Goal: Transaction & Acquisition: Book appointment/travel/reservation

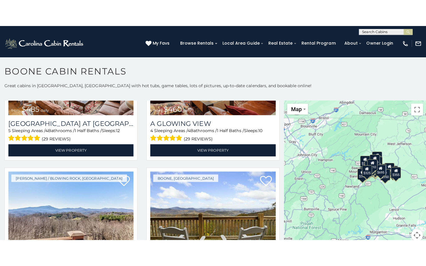
scroll to position [3, 0]
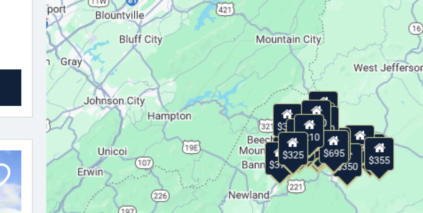
click at [329, 121] on div "$349 $480 $525 $315 $355 $675 $635 $930 $400 $451 $330 $400 $485 $460 $395 $255…" at bounding box center [352, 144] width 141 height 147
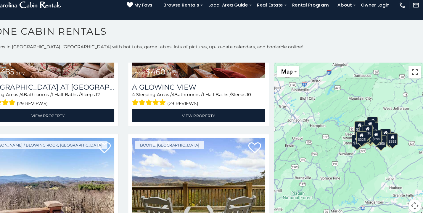
click at [413, 80] on button "Toggle fullscreen view" at bounding box center [414, 80] width 12 height 12
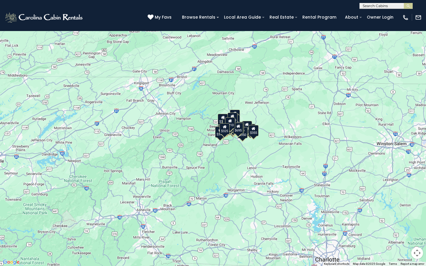
click at [415, 212] on button "Map camera controls" at bounding box center [418, 254] width 12 height 12
click at [402, 212] on button "Zoom in" at bounding box center [403, 224] width 12 height 12
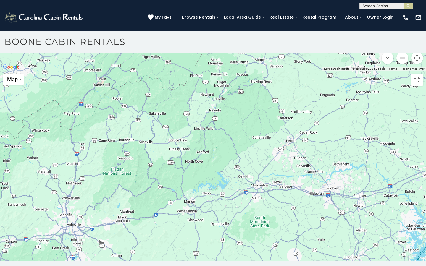
click at [402, 34] on button "Zoom in" at bounding box center [403, 29] width 12 height 12
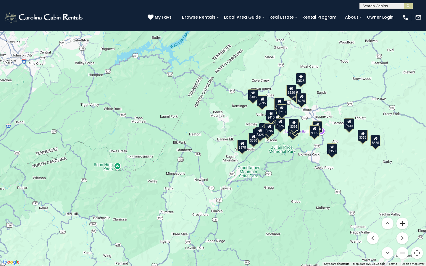
click at [402, 212] on button "Zoom in" at bounding box center [403, 224] width 12 height 12
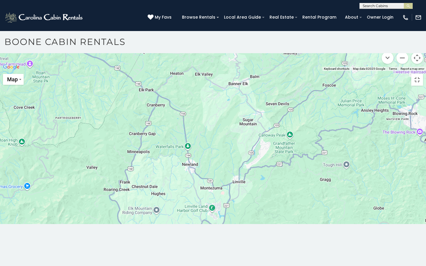
click at [405, 34] on button "Zoom in" at bounding box center [403, 29] width 12 height 12
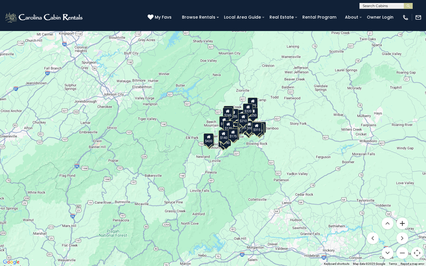
click at [405, 212] on button "Zoom in" at bounding box center [403, 224] width 12 height 12
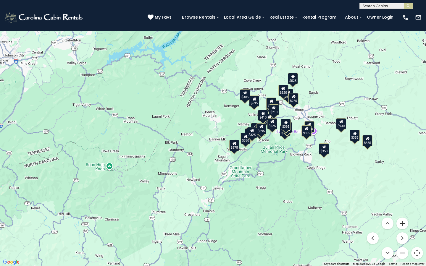
click at [402, 212] on button "Zoom in" at bounding box center [403, 224] width 12 height 12
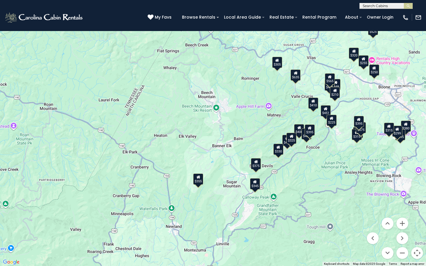
click at [417, 11] on button "Toggle fullscreen view" at bounding box center [418, 9] width 12 height 12
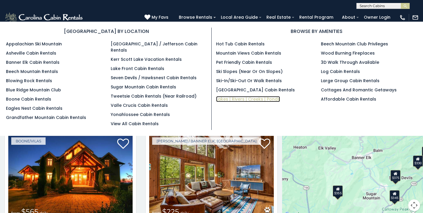
click at [240, 97] on link "Lakes | Rivers | Creeks | Ponds" at bounding box center [248, 99] width 64 height 6
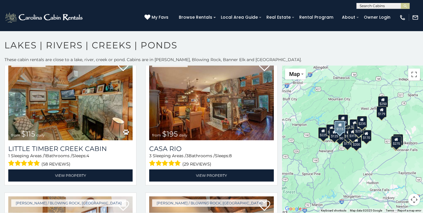
scroll to position [1699, 0]
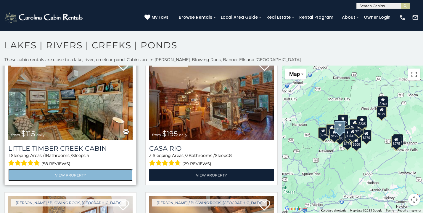
click at [65, 169] on link "View Property" at bounding box center [70, 175] width 124 height 12
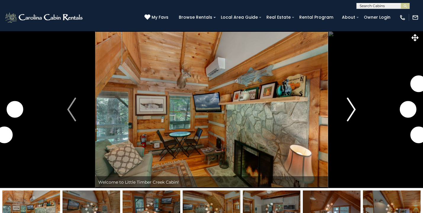
click at [355, 108] on img "Next" at bounding box center [351, 109] width 9 height 24
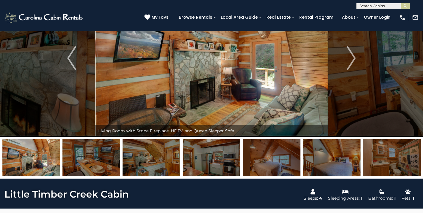
scroll to position [47, 0]
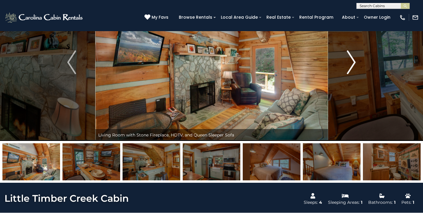
click at [354, 66] on img "Next" at bounding box center [351, 62] width 9 height 24
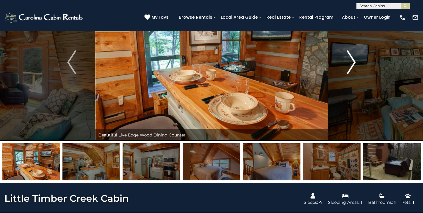
click at [354, 66] on img "Next" at bounding box center [351, 62] width 9 height 24
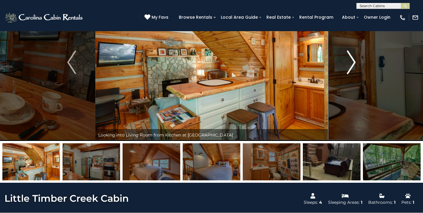
click at [353, 65] on img "Next" at bounding box center [351, 62] width 9 height 24
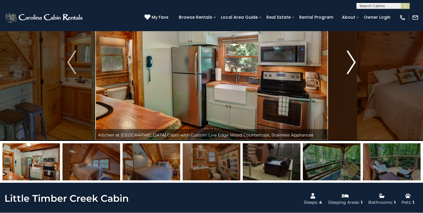
click at [353, 65] on img "Next" at bounding box center [351, 62] width 9 height 24
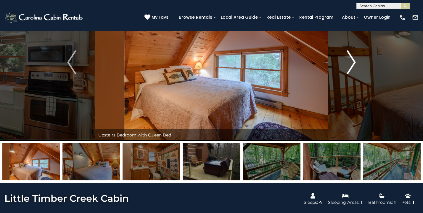
click at [353, 65] on img "Next" at bounding box center [351, 62] width 9 height 24
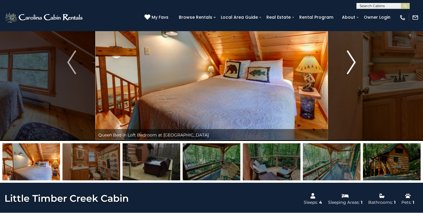
click at [353, 65] on img "Next" at bounding box center [351, 62] width 9 height 24
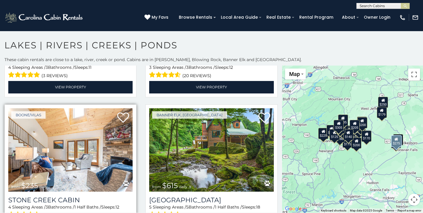
scroll to position [260, 0]
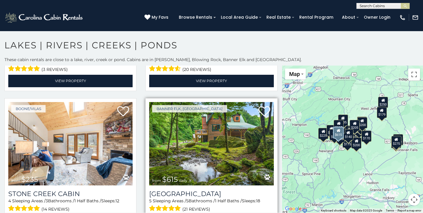
click at [208, 138] on img at bounding box center [211, 143] width 124 height 83
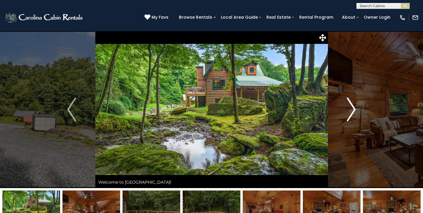
click at [351, 113] on img "Next" at bounding box center [351, 109] width 9 height 24
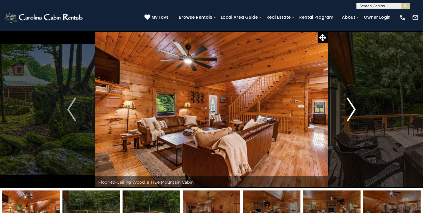
click at [351, 113] on img "Next" at bounding box center [351, 109] width 9 height 24
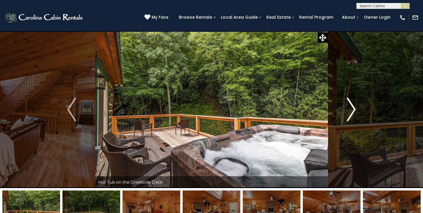
click at [351, 114] on img "Next" at bounding box center [351, 109] width 9 height 24
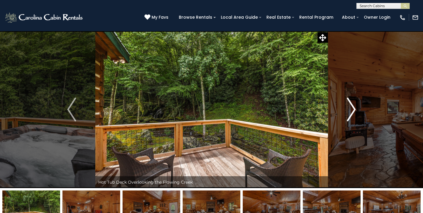
click at [352, 114] on img "Next" at bounding box center [351, 109] width 9 height 24
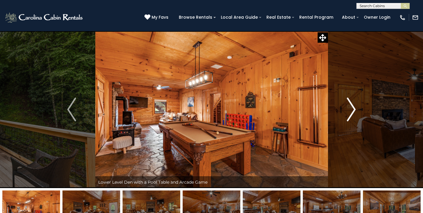
click at [352, 114] on img "Next" at bounding box center [351, 109] width 9 height 24
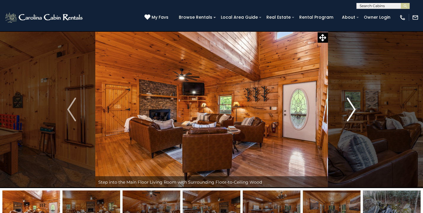
click at [352, 114] on img "Next" at bounding box center [351, 109] width 9 height 24
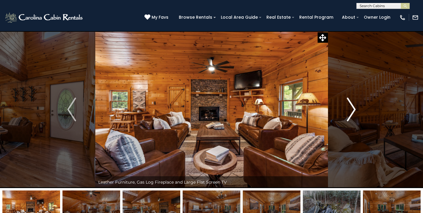
click at [352, 114] on img "Next" at bounding box center [351, 109] width 9 height 24
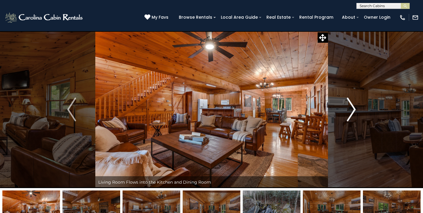
click at [352, 114] on img "Next" at bounding box center [351, 109] width 9 height 24
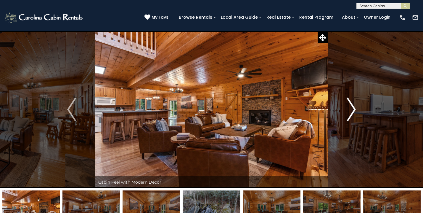
click at [352, 114] on img "Next" at bounding box center [351, 109] width 9 height 24
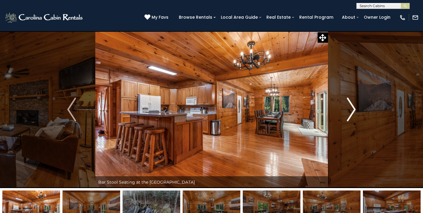
click at [352, 114] on img "Next" at bounding box center [351, 109] width 9 height 24
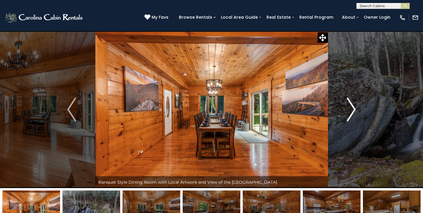
click at [352, 114] on img "Next" at bounding box center [351, 109] width 9 height 24
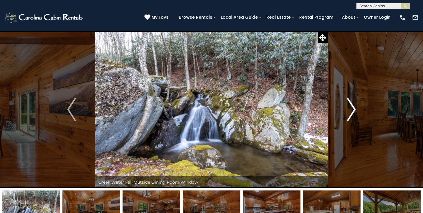
click at [352, 114] on img "Next" at bounding box center [351, 109] width 9 height 24
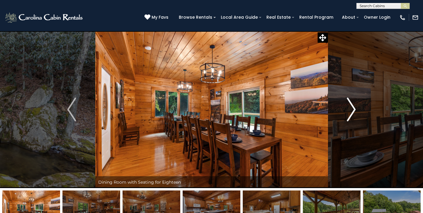
click at [352, 114] on img "Next" at bounding box center [351, 109] width 9 height 24
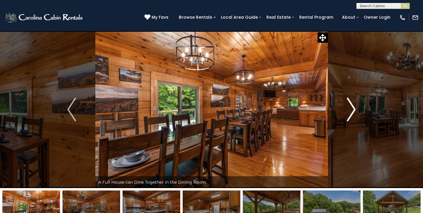
click at [352, 114] on img "Next" at bounding box center [351, 109] width 9 height 24
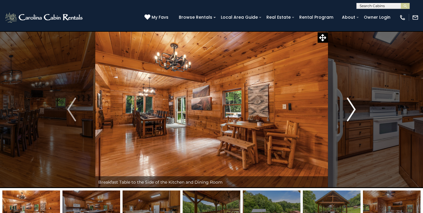
click at [352, 114] on img "Next" at bounding box center [351, 109] width 9 height 24
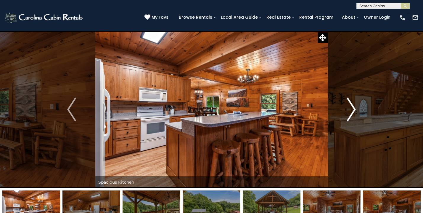
click at [352, 114] on img "Next" at bounding box center [351, 109] width 9 height 24
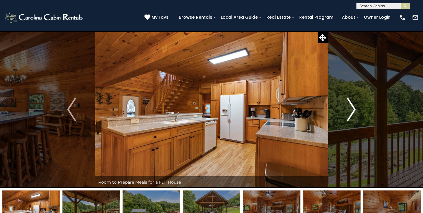
click at [352, 114] on img "Next" at bounding box center [351, 109] width 9 height 24
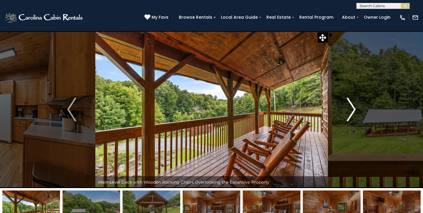
click at [352, 114] on img "Next" at bounding box center [351, 109] width 9 height 24
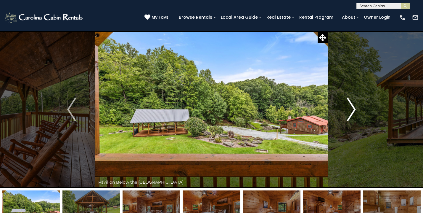
click at [352, 114] on img "Next" at bounding box center [351, 109] width 9 height 24
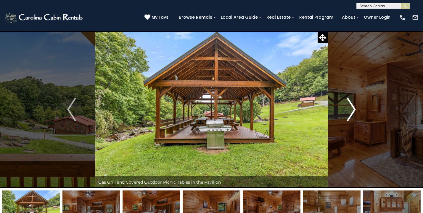
click at [352, 114] on img "Next" at bounding box center [351, 109] width 9 height 24
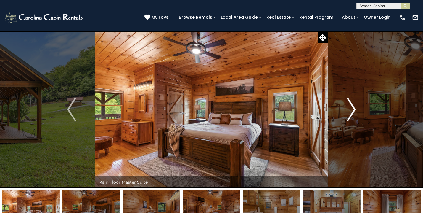
click at [352, 114] on img "Next" at bounding box center [351, 109] width 9 height 24
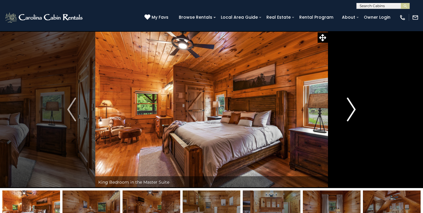
click at [352, 114] on img "Next" at bounding box center [351, 109] width 9 height 24
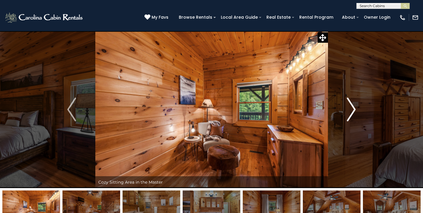
click at [352, 114] on img "Next" at bounding box center [351, 109] width 9 height 24
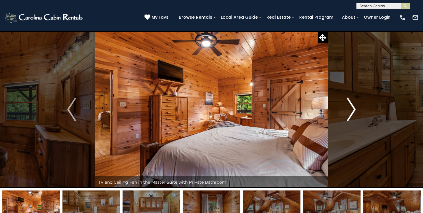
click at [352, 114] on img "Next" at bounding box center [351, 109] width 9 height 24
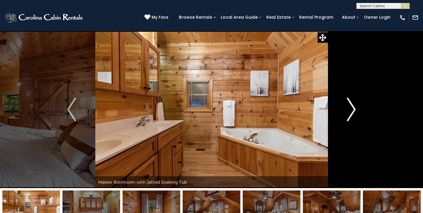
click at [352, 114] on img "Next" at bounding box center [351, 109] width 9 height 24
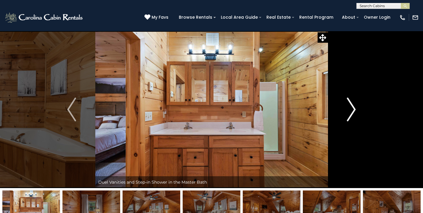
click at [352, 114] on img "Next" at bounding box center [351, 109] width 9 height 24
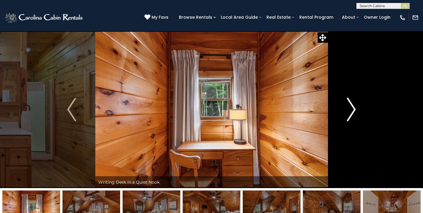
click at [352, 114] on img "Next" at bounding box center [351, 109] width 9 height 24
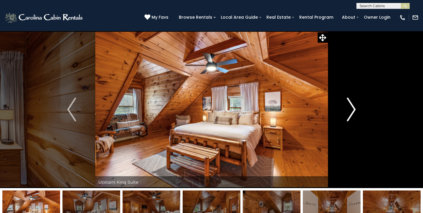
click at [352, 114] on img "Next" at bounding box center [351, 109] width 9 height 24
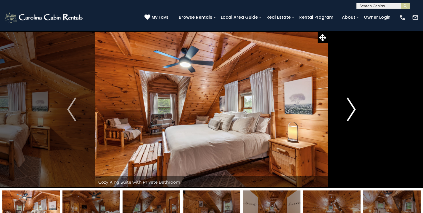
click at [352, 114] on img "Next" at bounding box center [351, 109] width 9 height 24
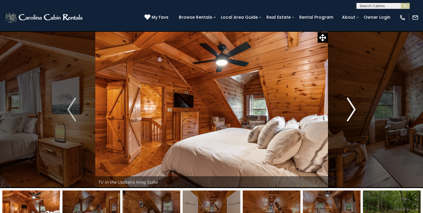
click at [352, 114] on img "Next" at bounding box center [351, 109] width 9 height 24
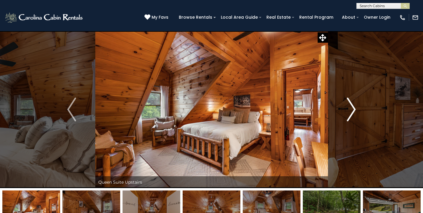
click at [352, 114] on img "Next" at bounding box center [351, 109] width 9 height 24
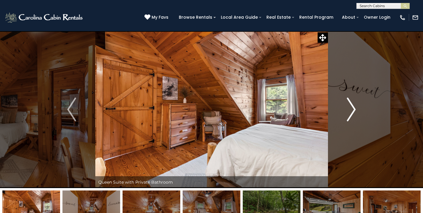
click at [352, 114] on img "Next" at bounding box center [351, 109] width 9 height 24
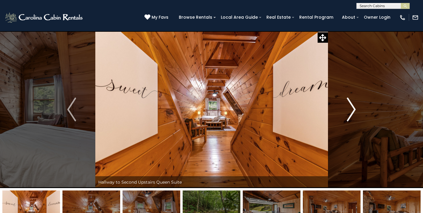
click at [352, 114] on img "Next" at bounding box center [351, 109] width 9 height 24
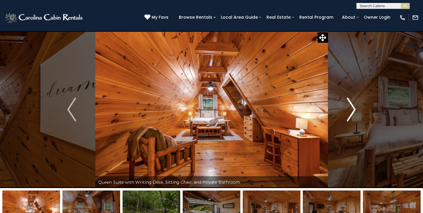
click at [352, 114] on img "Next" at bounding box center [351, 109] width 9 height 24
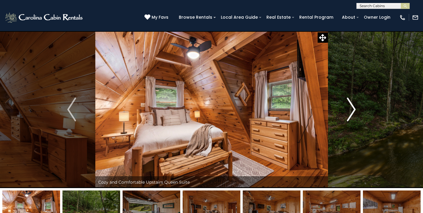
click at [352, 114] on img "Next" at bounding box center [351, 109] width 9 height 24
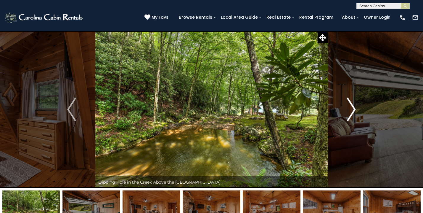
click at [352, 114] on img "Next" at bounding box center [351, 109] width 9 height 24
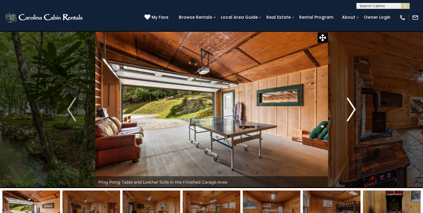
click at [352, 116] on img "Next" at bounding box center [351, 109] width 9 height 24
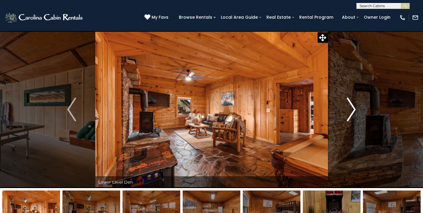
click at [352, 116] on img "Next" at bounding box center [351, 109] width 9 height 24
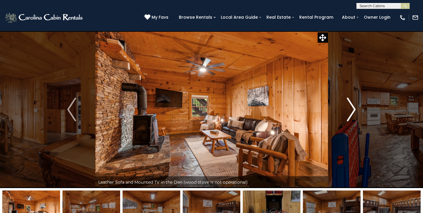
click at [352, 116] on img "Next" at bounding box center [351, 109] width 9 height 24
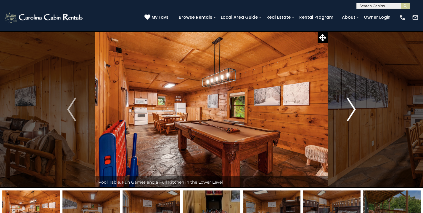
click at [352, 116] on img "Next" at bounding box center [351, 109] width 9 height 24
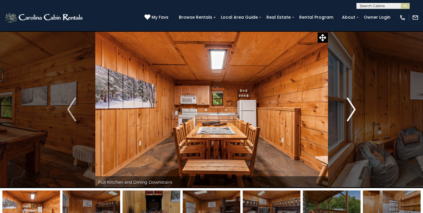
click at [352, 116] on img "Next" at bounding box center [351, 109] width 9 height 24
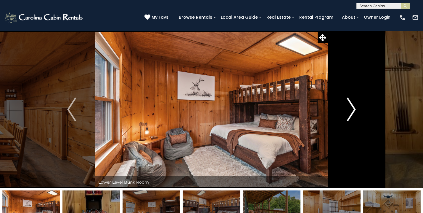
click at [352, 116] on img "Next" at bounding box center [351, 109] width 9 height 24
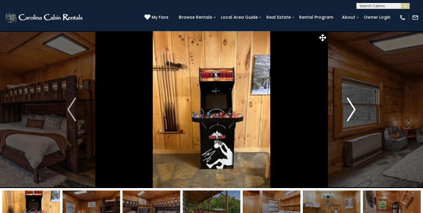
click at [352, 116] on img "Next" at bounding box center [351, 109] width 9 height 24
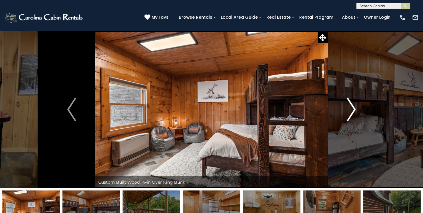
click at [352, 116] on img "Next" at bounding box center [351, 109] width 9 height 24
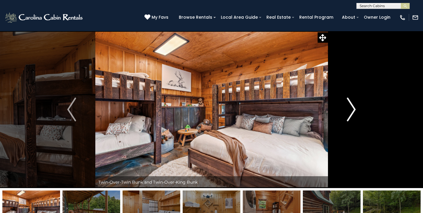
click at [352, 116] on img "Next" at bounding box center [351, 109] width 9 height 24
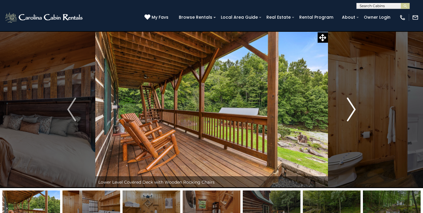
click at [352, 116] on img "Next" at bounding box center [351, 109] width 9 height 24
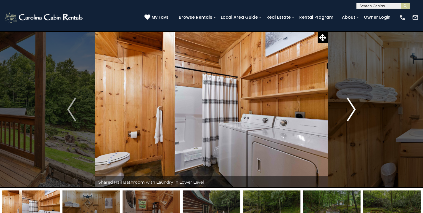
click at [352, 116] on img "Next" at bounding box center [351, 109] width 9 height 24
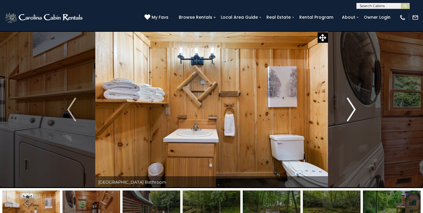
click at [352, 116] on img "Next" at bounding box center [351, 109] width 9 height 24
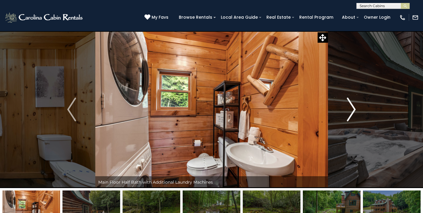
click at [352, 116] on img "Next" at bounding box center [351, 109] width 9 height 24
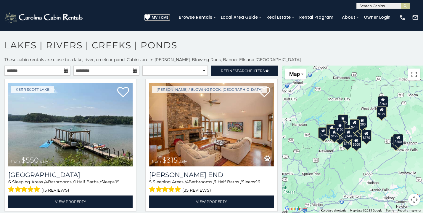
click at [168, 17] on span "My Favs" at bounding box center [160, 17] width 17 height 6
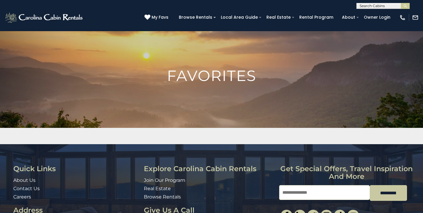
scroll to position [6, 0]
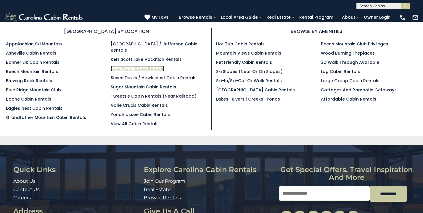
click at [145, 65] on link "Lake Front Cabin Rentals" at bounding box center [138, 68] width 54 height 6
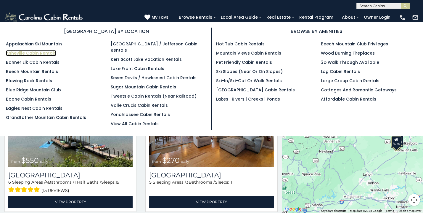
click at [43, 53] on link "Asheville Cabin Rentals" at bounding box center [31, 53] width 50 height 6
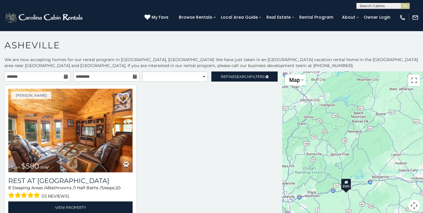
scroll to position [3, 0]
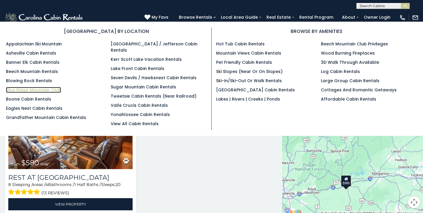
click at [42, 92] on link "Blue Ridge Mountain Club" at bounding box center [33, 90] width 55 height 6
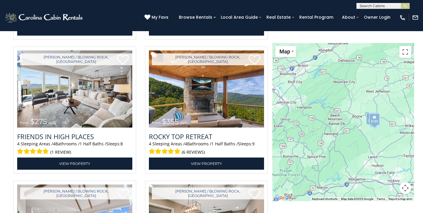
scroll to position [1040, 0]
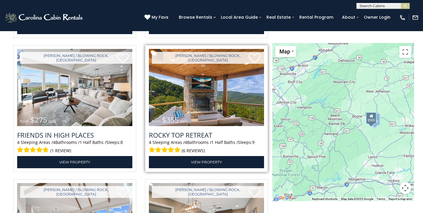
click at [229, 76] on img at bounding box center [206, 87] width 115 height 77
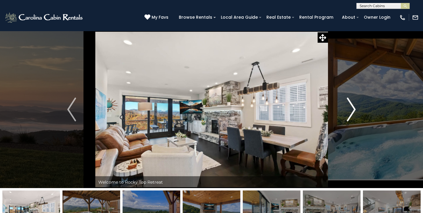
click at [352, 110] on img "Next" at bounding box center [351, 109] width 9 height 24
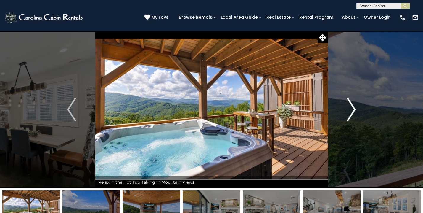
click at [352, 110] on img "Next" at bounding box center [351, 109] width 9 height 24
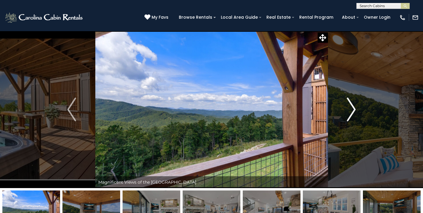
click at [352, 110] on img "Next" at bounding box center [351, 109] width 9 height 24
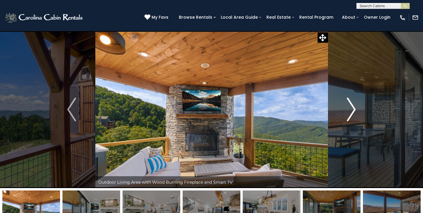
click at [352, 110] on img "Next" at bounding box center [351, 109] width 9 height 24
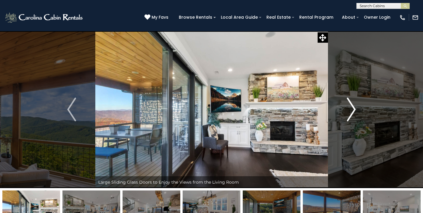
click at [352, 110] on img "Next" at bounding box center [351, 109] width 9 height 24
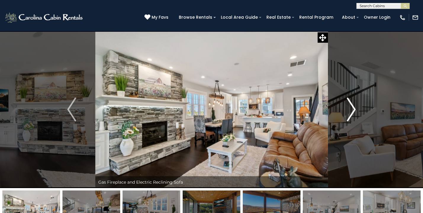
click at [352, 110] on img "Next" at bounding box center [351, 109] width 9 height 24
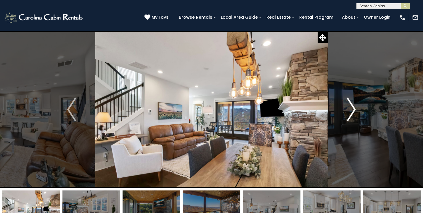
click at [352, 110] on img "Next" at bounding box center [351, 109] width 9 height 24
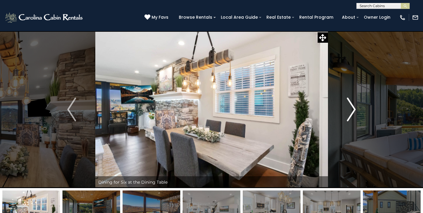
click at [352, 110] on img "Next" at bounding box center [351, 109] width 9 height 24
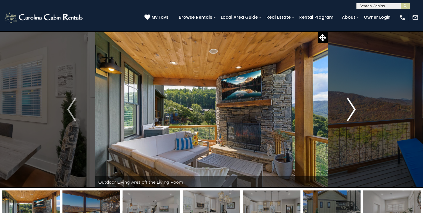
click at [352, 109] on img "Next" at bounding box center [351, 109] width 9 height 24
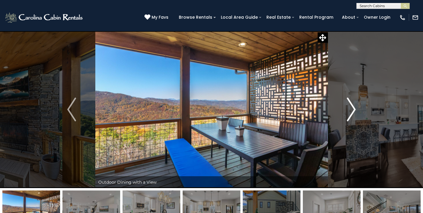
click at [352, 109] on img "Next" at bounding box center [351, 109] width 9 height 24
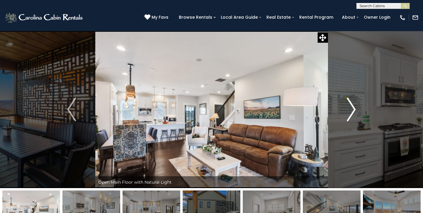
click at [353, 109] on img "Next" at bounding box center [351, 109] width 9 height 24
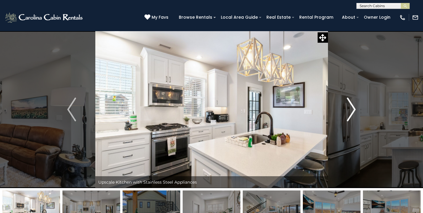
click at [353, 109] on img "Next" at bounding box center [351, 109] width 9 height 24
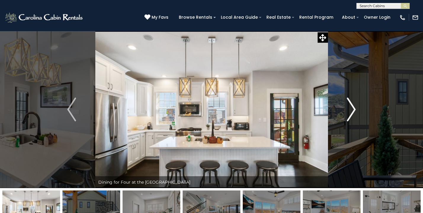
click at [353, 109] on img "Next" at bounding box center [351, 109] width 9 height 24
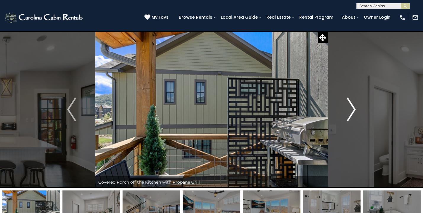
click at [353, 109] on img "Next" at bounding box center [351, 109] width 9 height 24
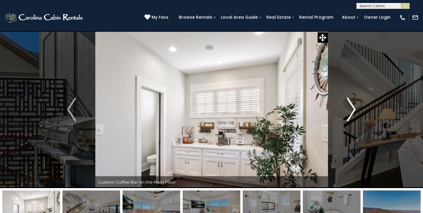
click at [353, 109] on img "Next" at bounding box center [351, 109] width 9 height 24
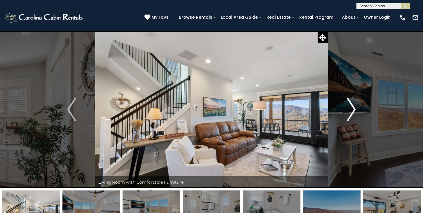
click at [353, 109] on img "Next" at bounding box center [351, 109] width 9 height 24
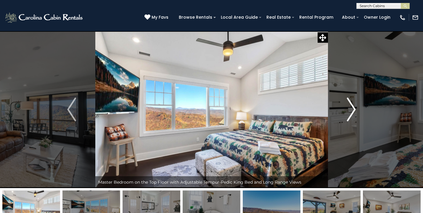
click at [353, 109] on img "Next" at bounding box center [351, 109] width 9 height 24
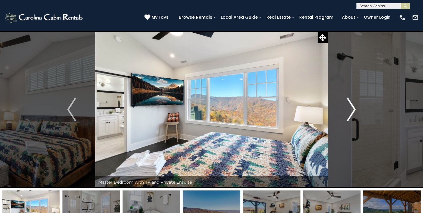
click at [353, 109] on img "Next" at bounding box center [351, 109] width 9 height 24
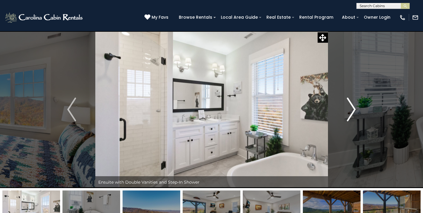
click at [353, 109] on img "Next" at bounding box center [351, 109] width 9 height 24
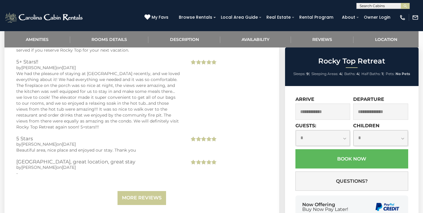
scroll to position [1567, 0]
